Goal: Check status: Check status

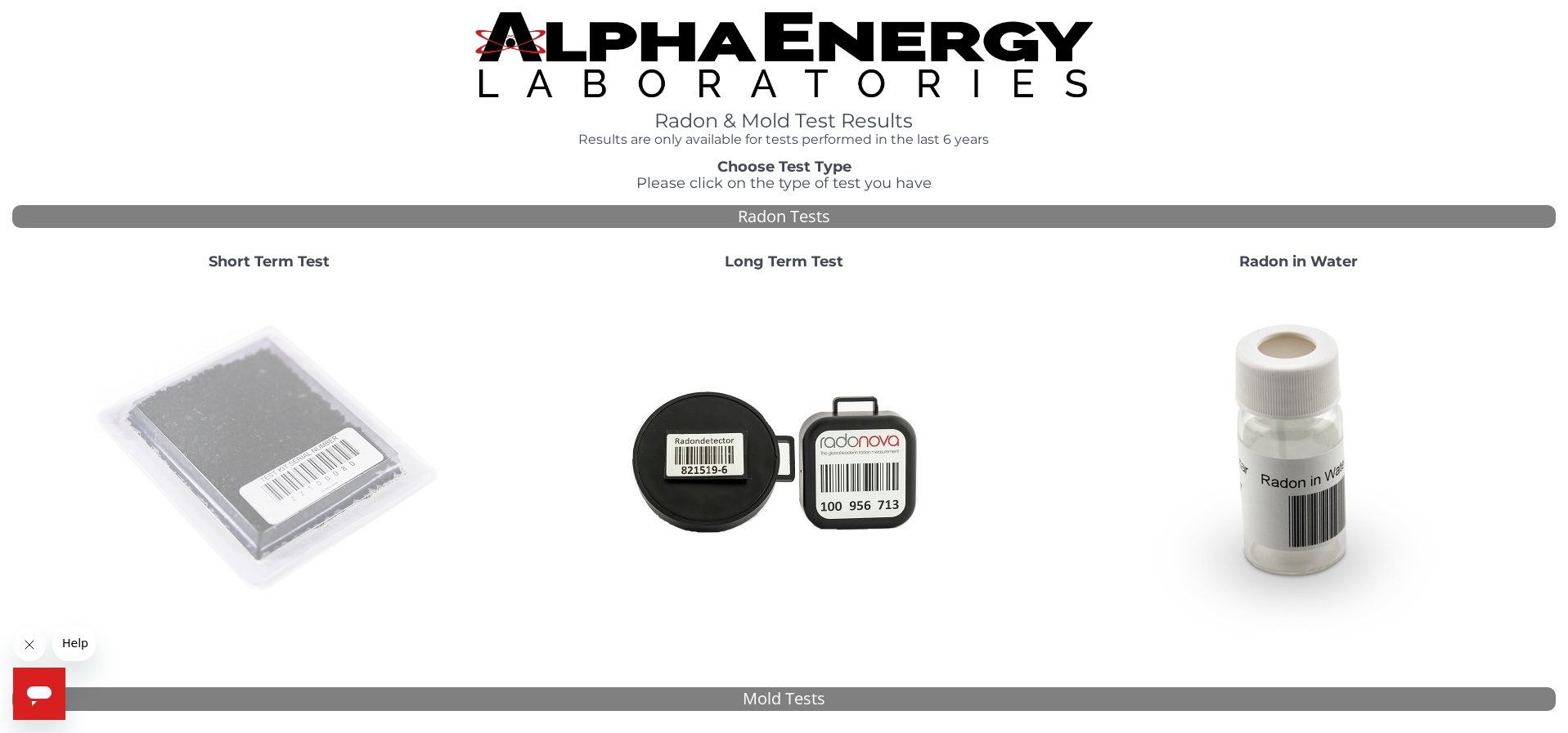
click at [245, 374] on img at bounding box center [269, 459] width 352 height 352
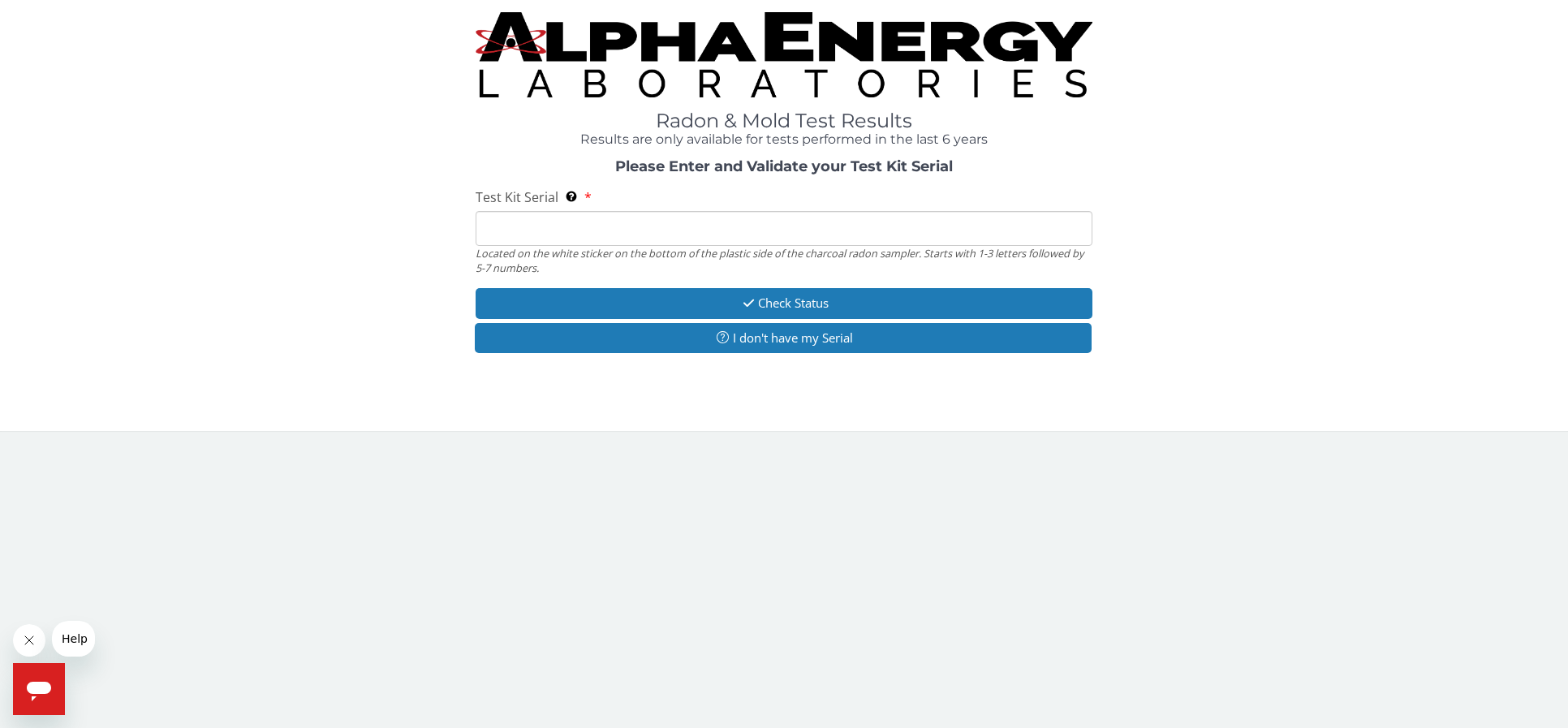
click at [557, 234] on input "Test Kit Serial Located on the white sticker on the bottom of the plastic side …" at bounding box center [784, 228] width 617 height 35
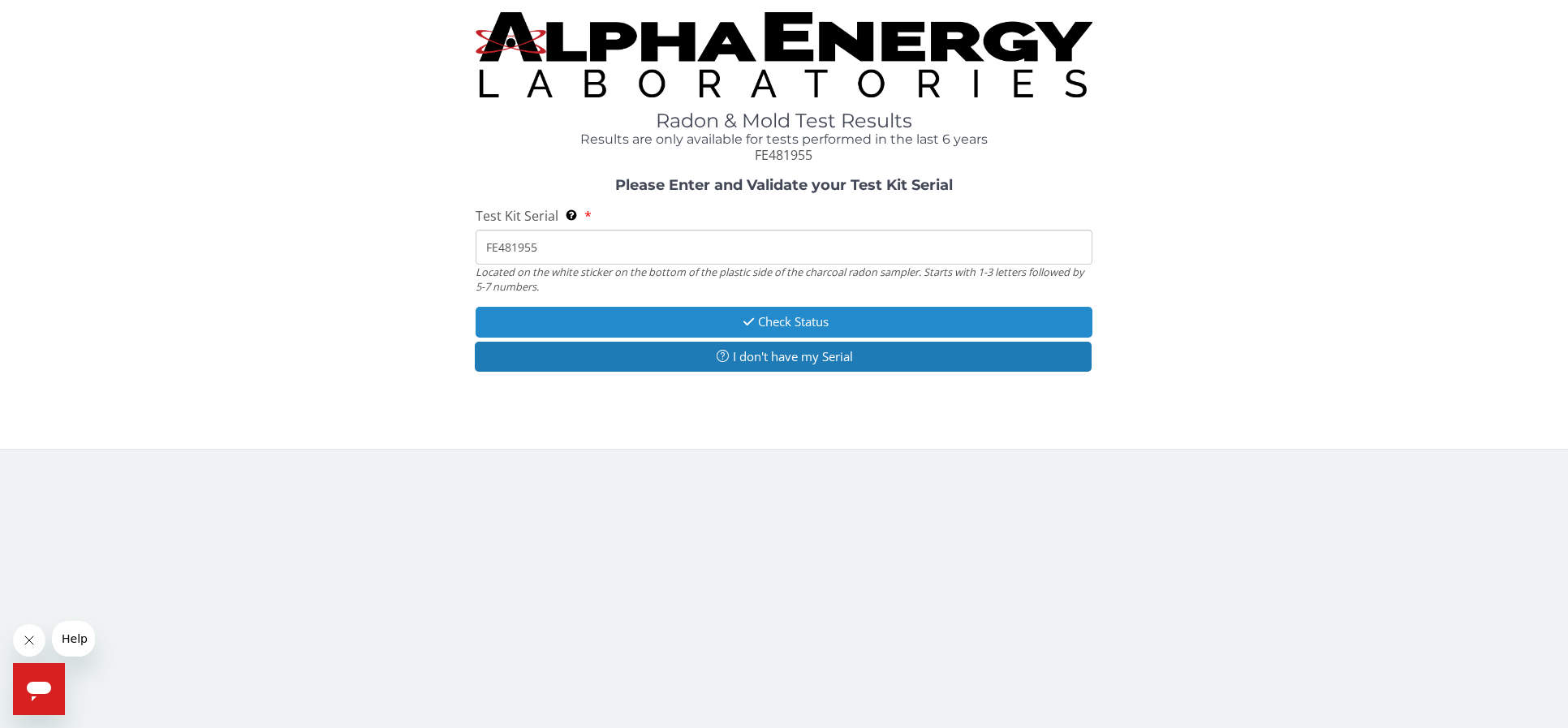
type input "FE481955"
click at [813, 316] on button "Check Status" at bounding box center [784, 322] width 617 height 30
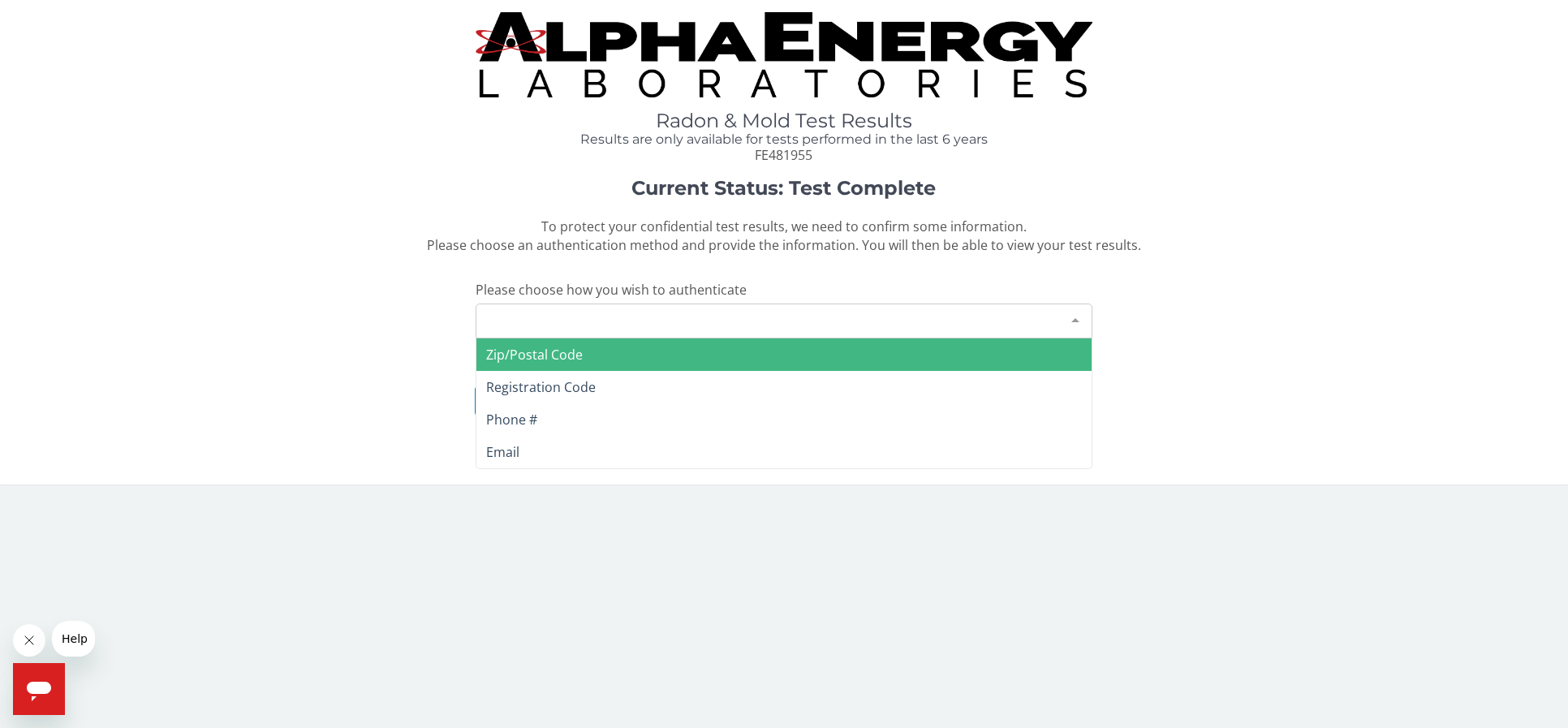
click at [681, 322] on div "Please make a selection" at bounding box center [784, 321] width 617 height 35
click at [628, 353] on span "Zip/Postal Code" at bounding box center [784, 354] width 616 height 32
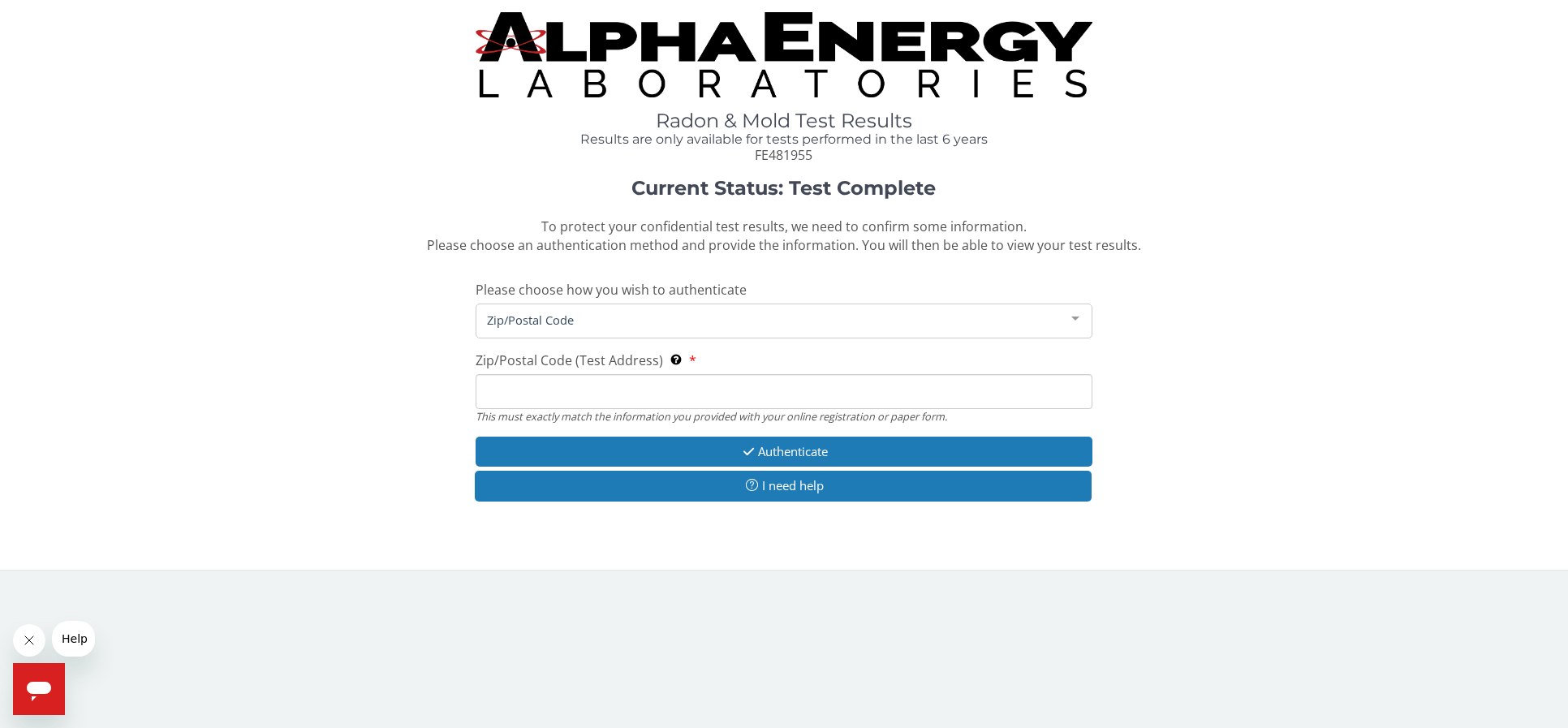
click at [587, 392] on input "Zip/Postal Code (Test Address) This must exactly match the information you prov…" at bounding box center [784, 392] width 617 height 35
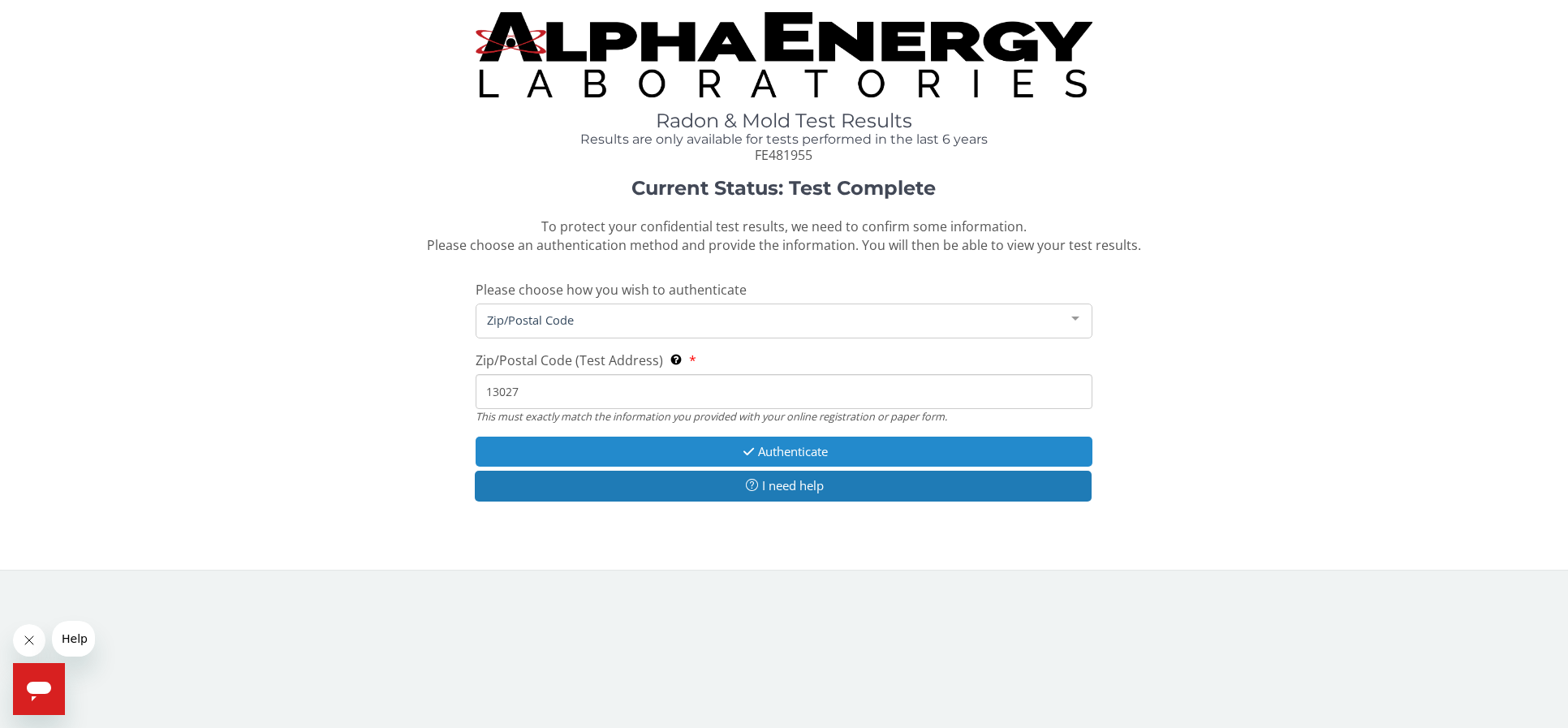
click at [763, 446] on button "Authenticate" at bounding box center [784, 452] width 617 height 30
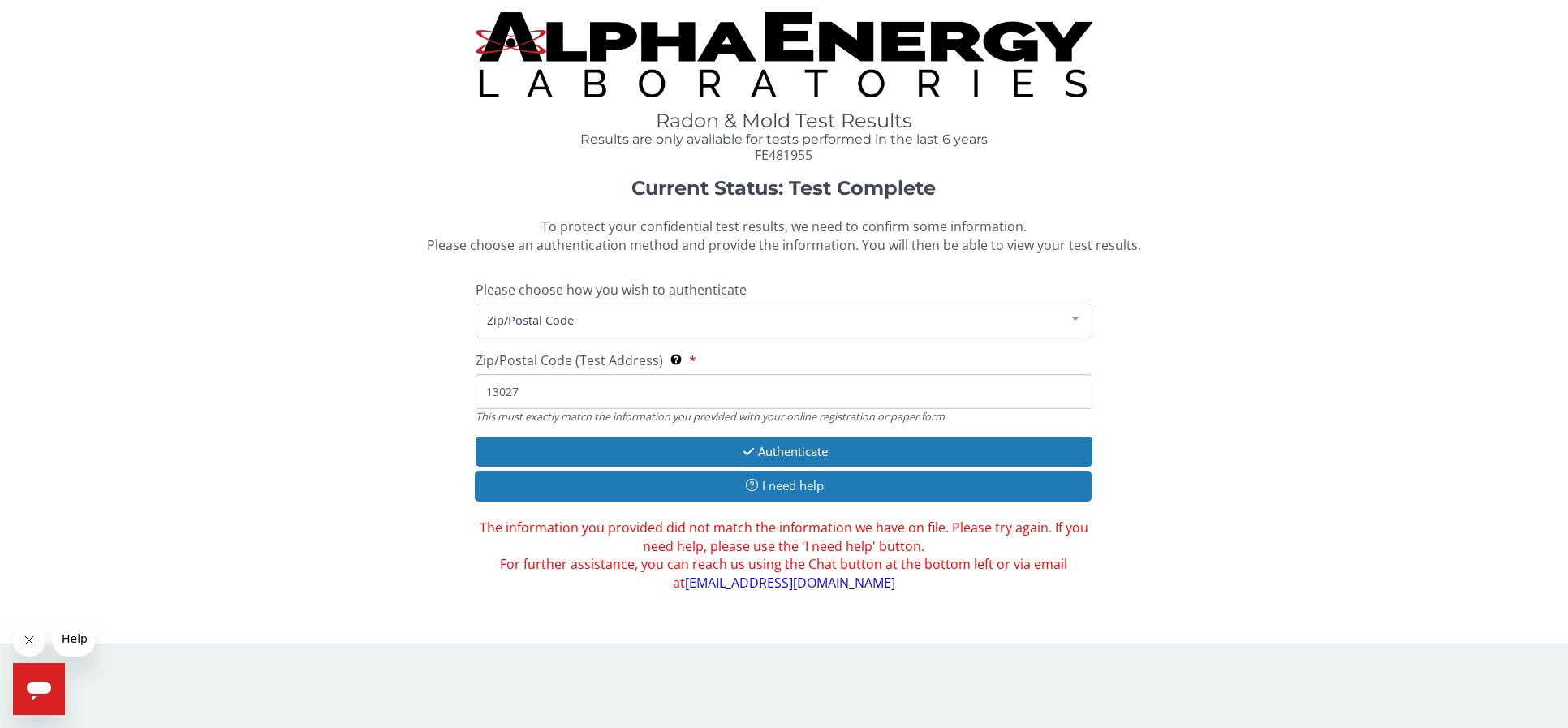
click at [540, 391] on input "13027" at bounding box center [784, 392] width 617 height 35
drag, startPoint x: 507, startPoint y: 392, endPoint x: 541, endPoint y: 395, distance: 34.1
click at [541, 395] on input "13027" at bounding box center [784, 392] width 617 height 35
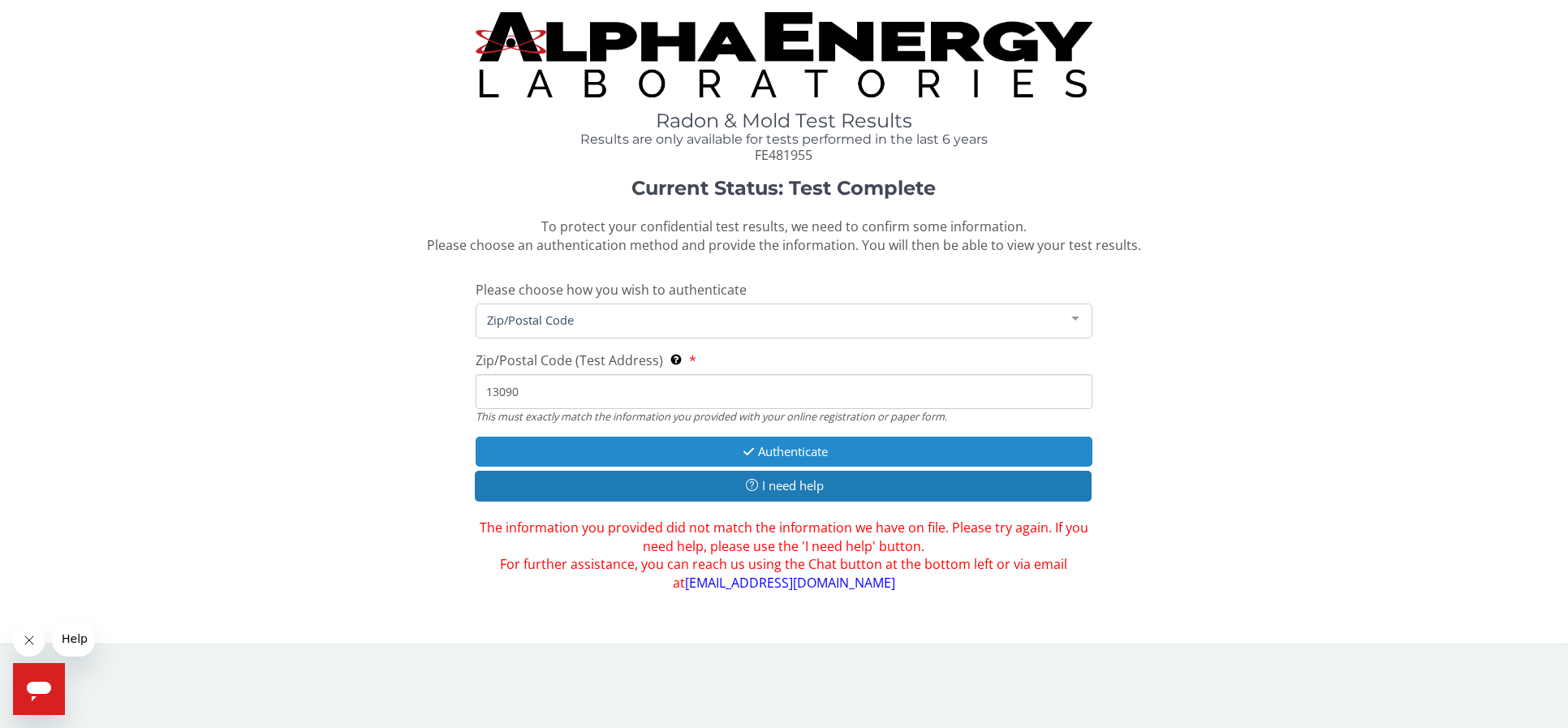
type input "13090"
click at [784, 443] on button "Authenticate" at bounding box center [784, 452] width 617 height 30
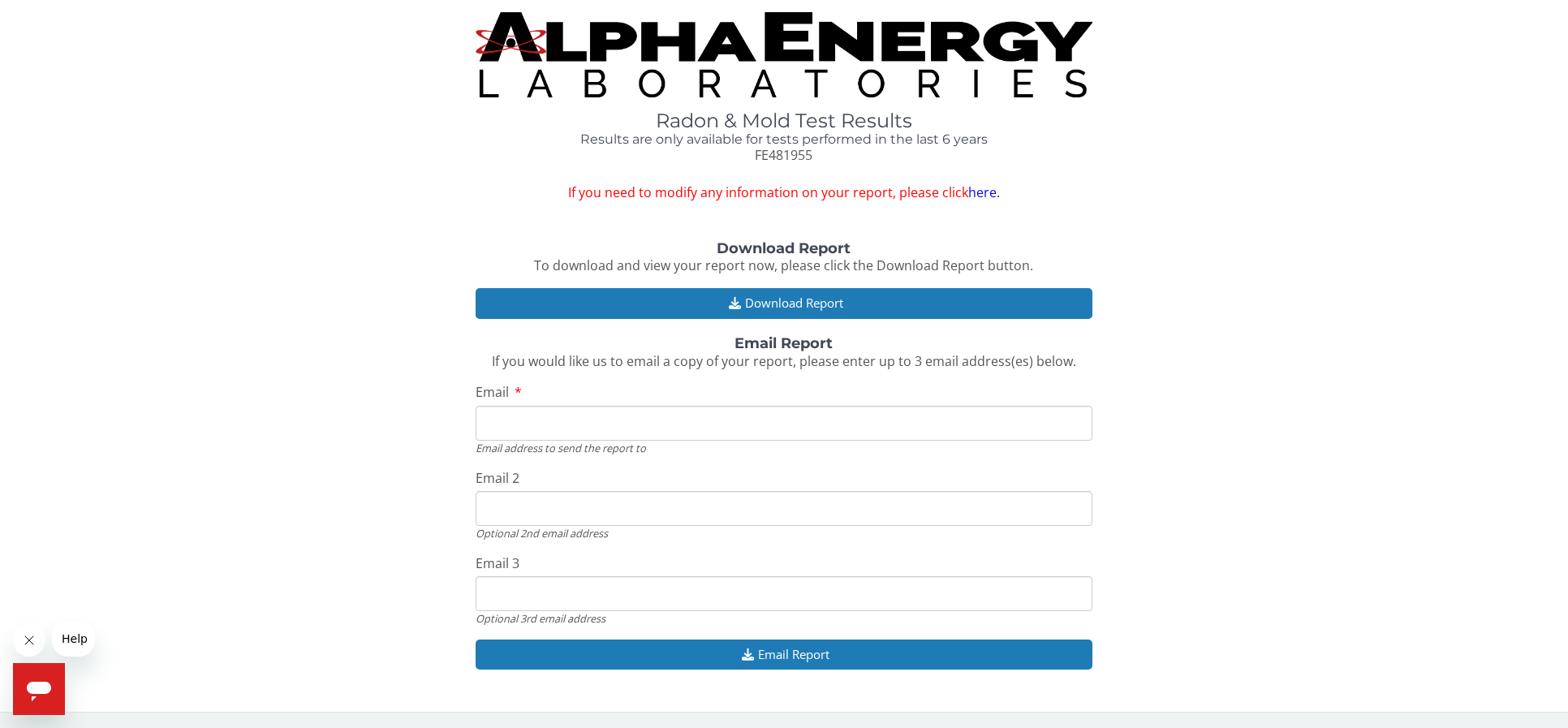
click at [566, 418] on input "Email" at bounding box center [784, 423] width 617 height 35
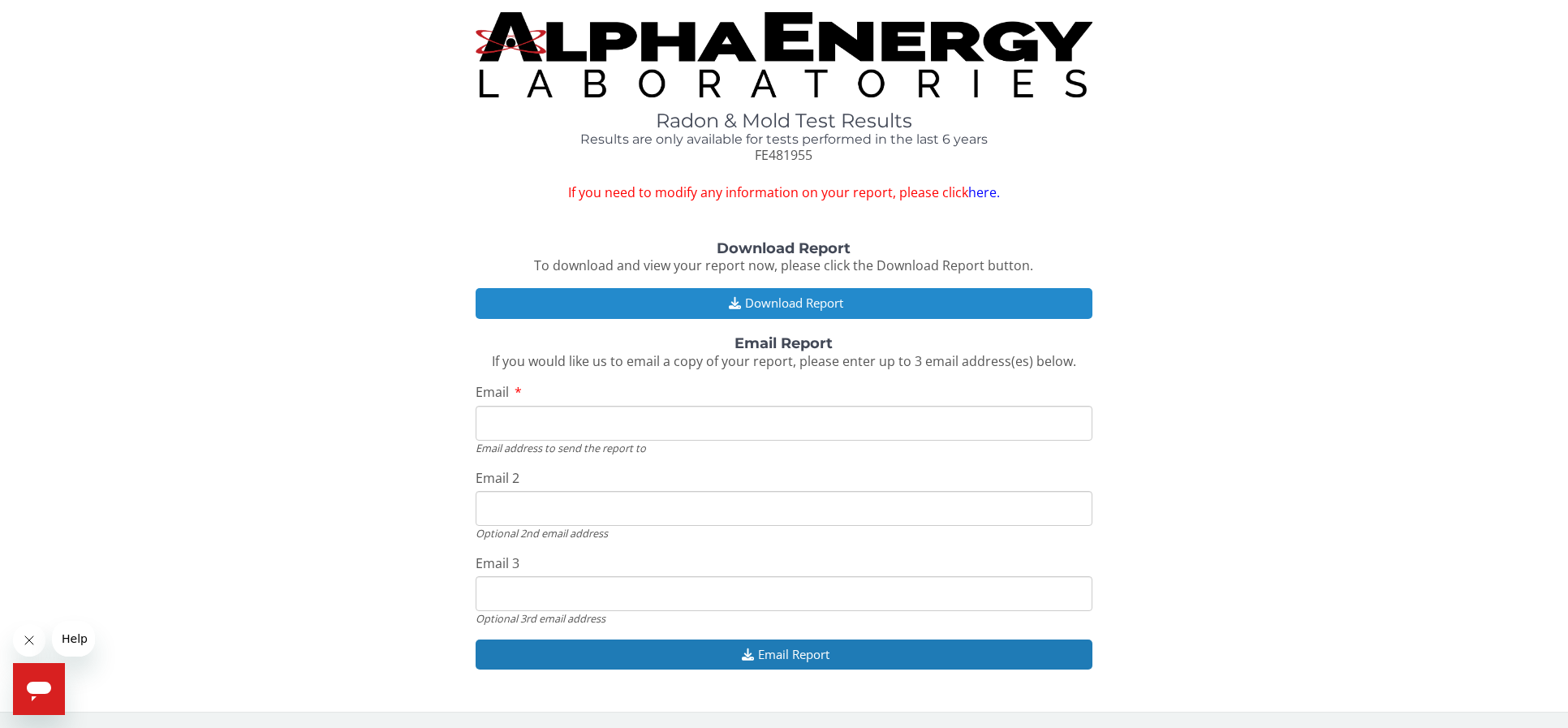
click at [799, 305] on button "Download Report" at bounding box center [784, 303] width 617 height 30
